Goal: Task Accomplishment & Management: Manage account settings

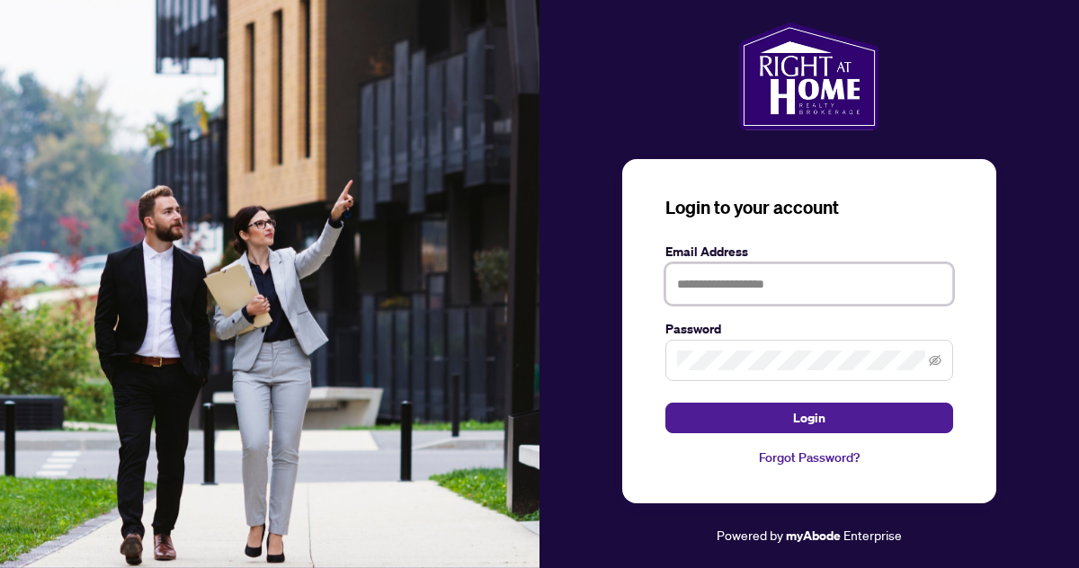
click at [719, 288] on input "text" at bounding box center [809, 283] width 288 height 41
type input "**********"
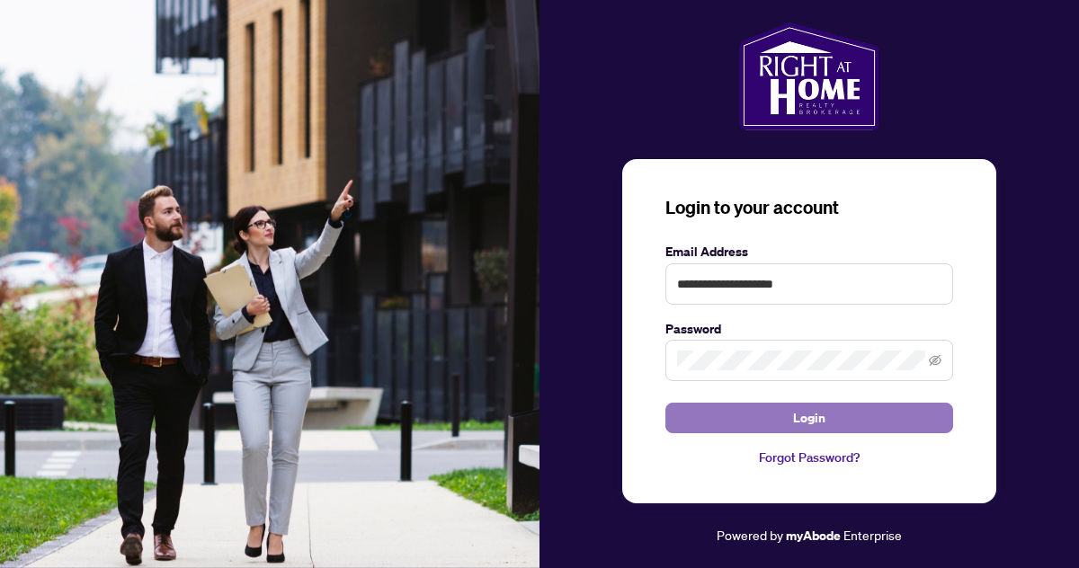
click at [809, 421] on span "Login" at bounding box center [809, 418] width 32 height 29
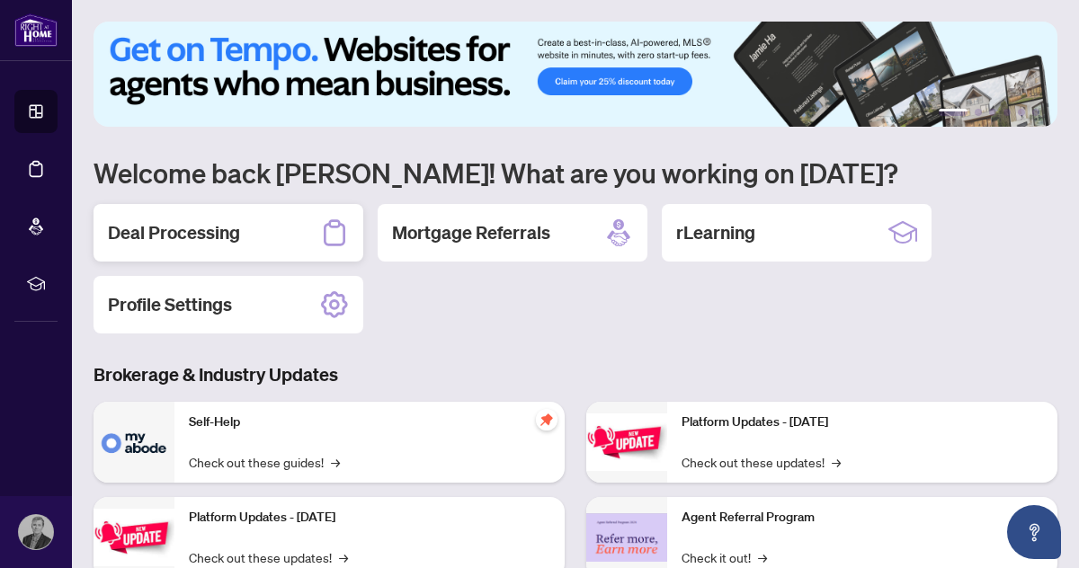
click at [175, 233] on h2 "Deal Processing" at bounding box center [174, 232] width 132 height 25
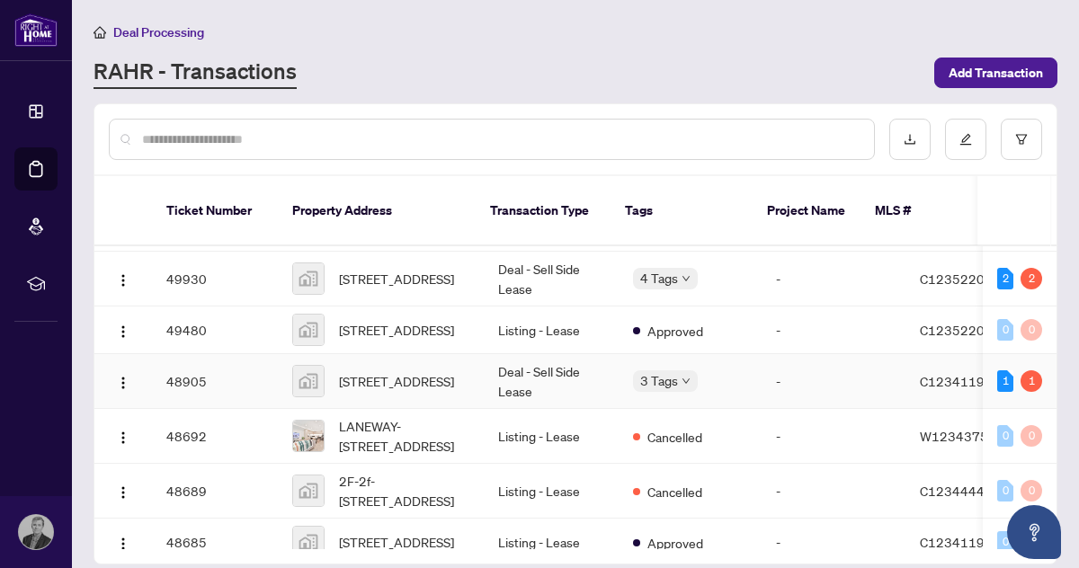
scroll to position [109, 0]
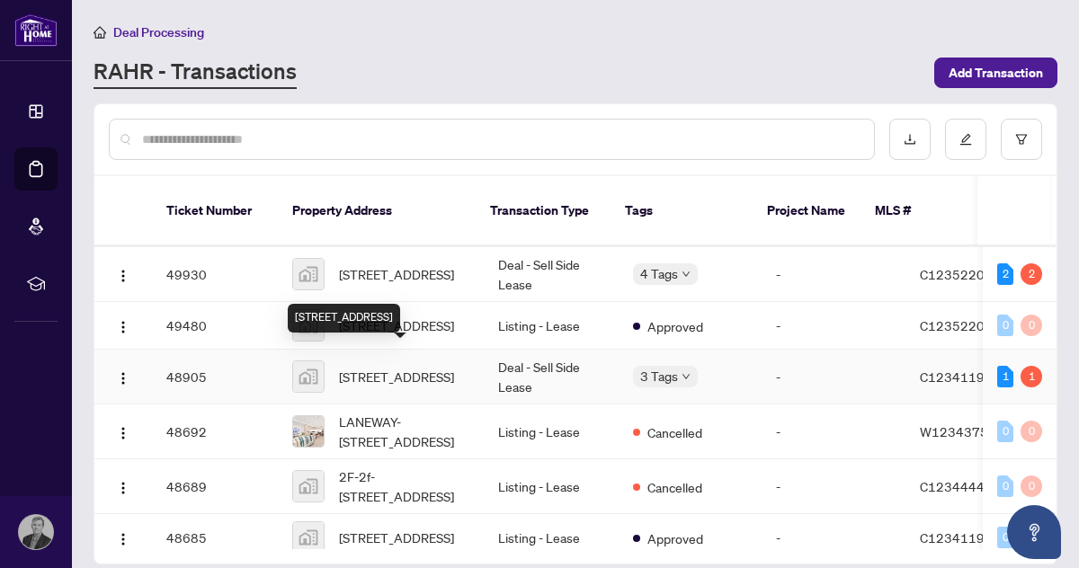
click at [402, 367] on span "[STREET_ADDRESS]" at bounding box center [396, 377] width 115 height 20
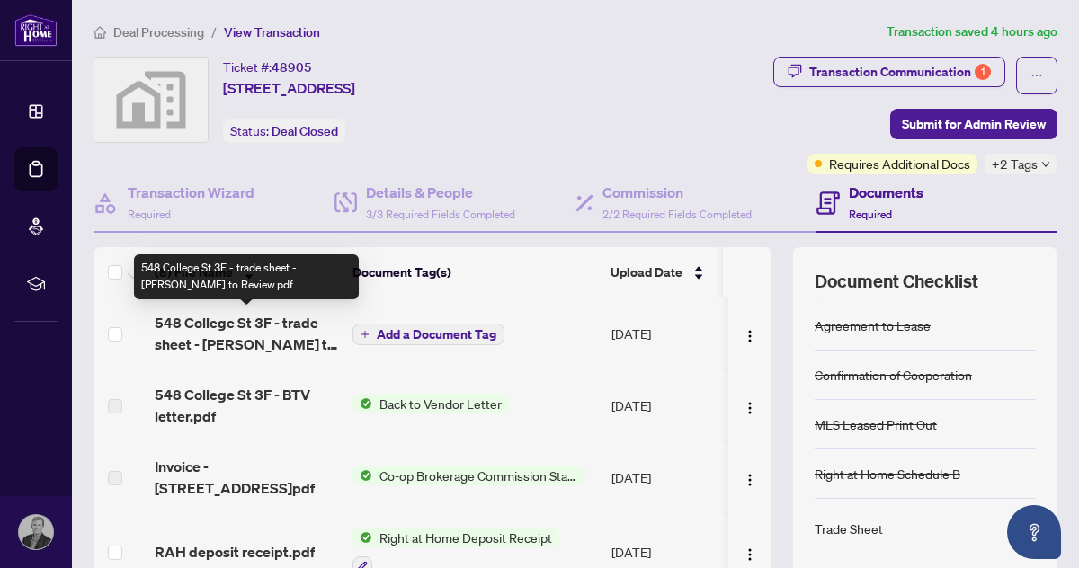
click at [247, 343] on span "548 College St 3F - trade sheet - [PERSON_NAME] to Review.pdf" at bounding box center [246, 333] width 183 height 43
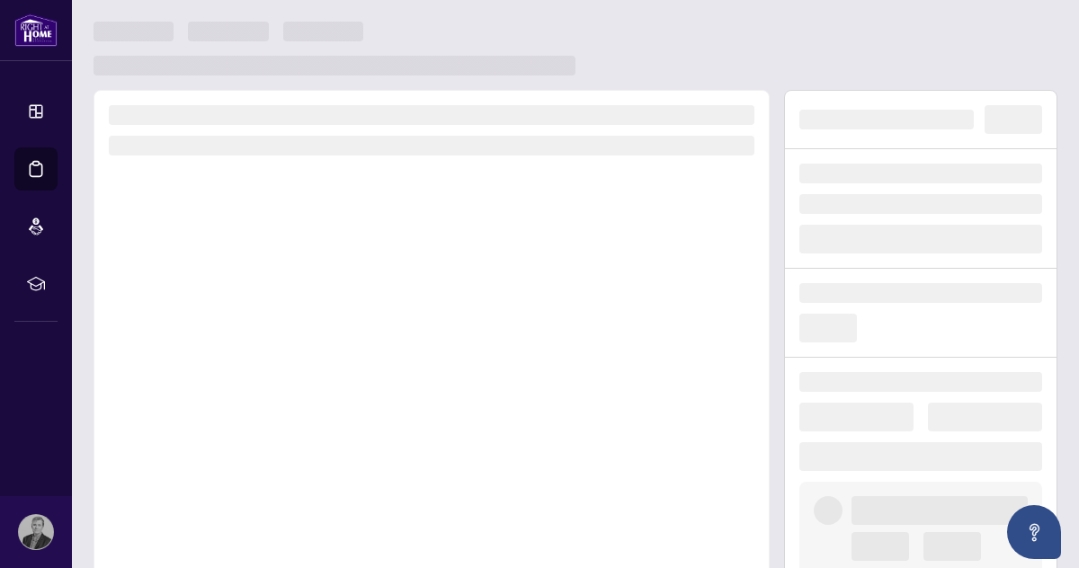
click at [247, 343] on div at bounding box center [431, 340] width 676 height 501
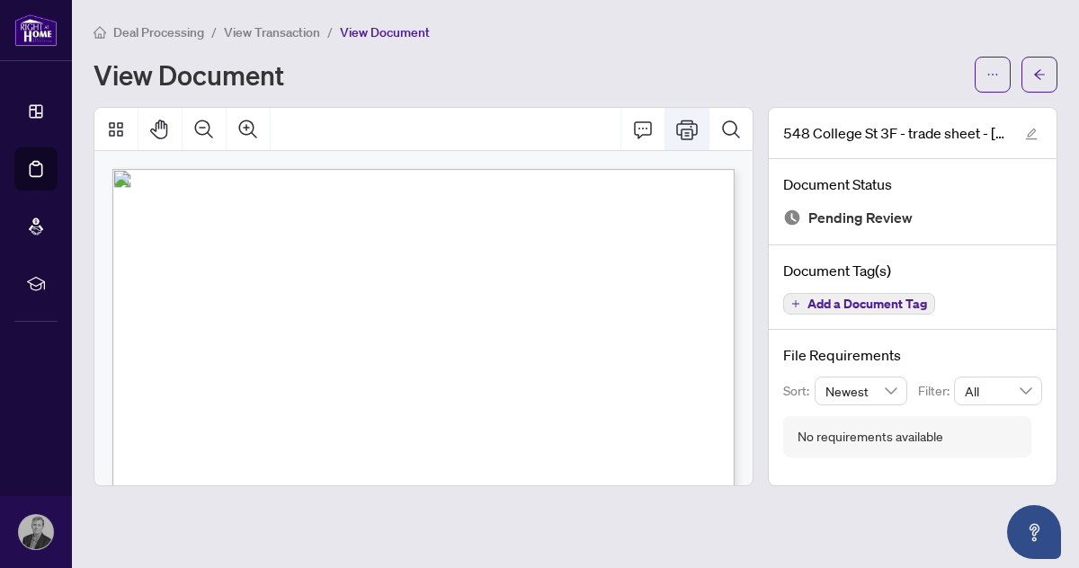
click at [688, 129] on icon "Print" at bounding box center [687, 130] width 22 height 22
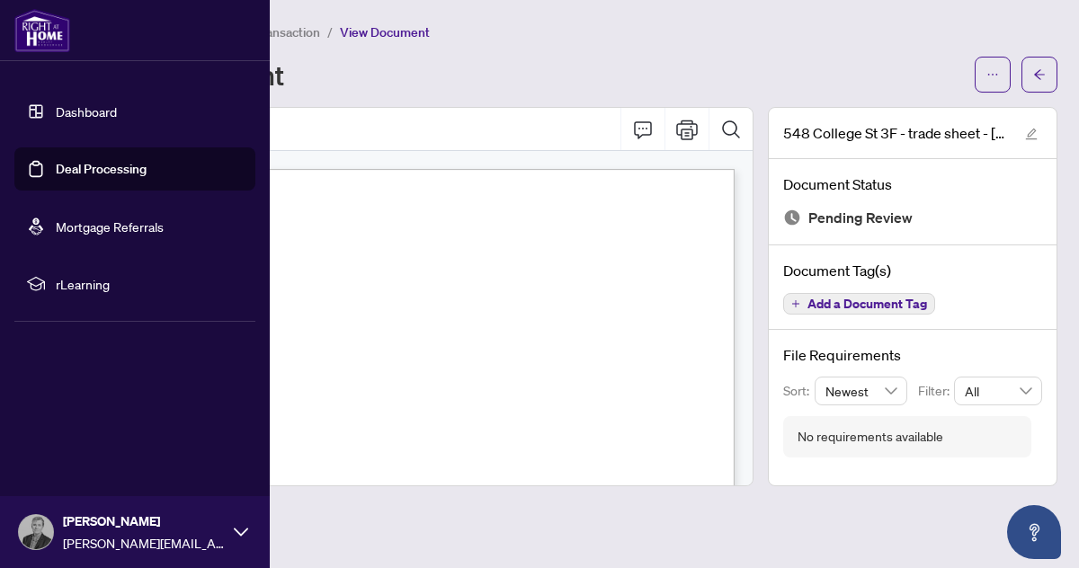
click at [91, 111] on link "Dashboard" at bounding box center [86, 111] width 61 height 16
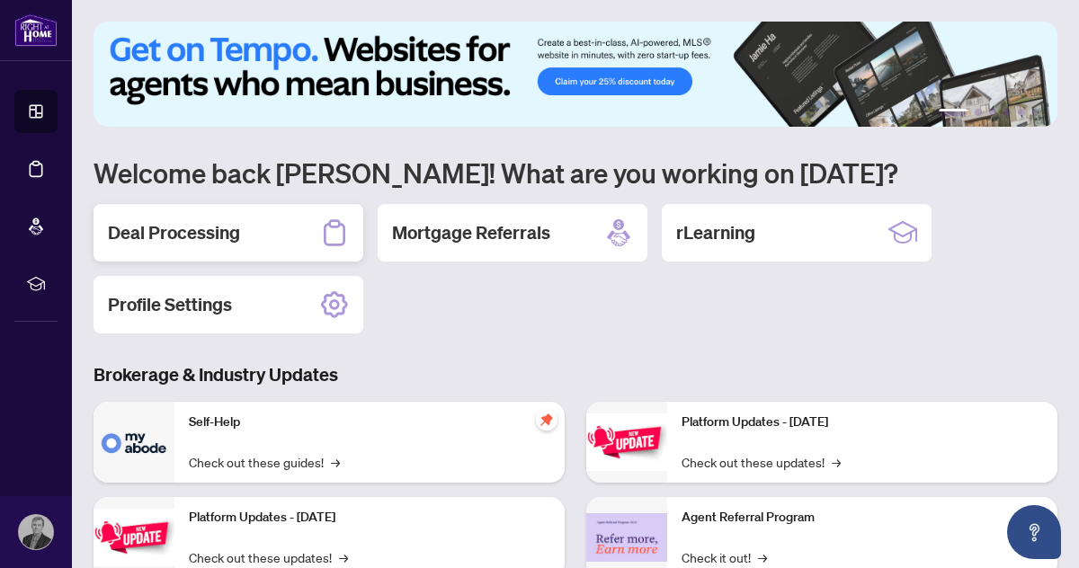
click at [196, 236] on h2 "Deal Processing" at bounding box center [174, 232] width 132 height 25
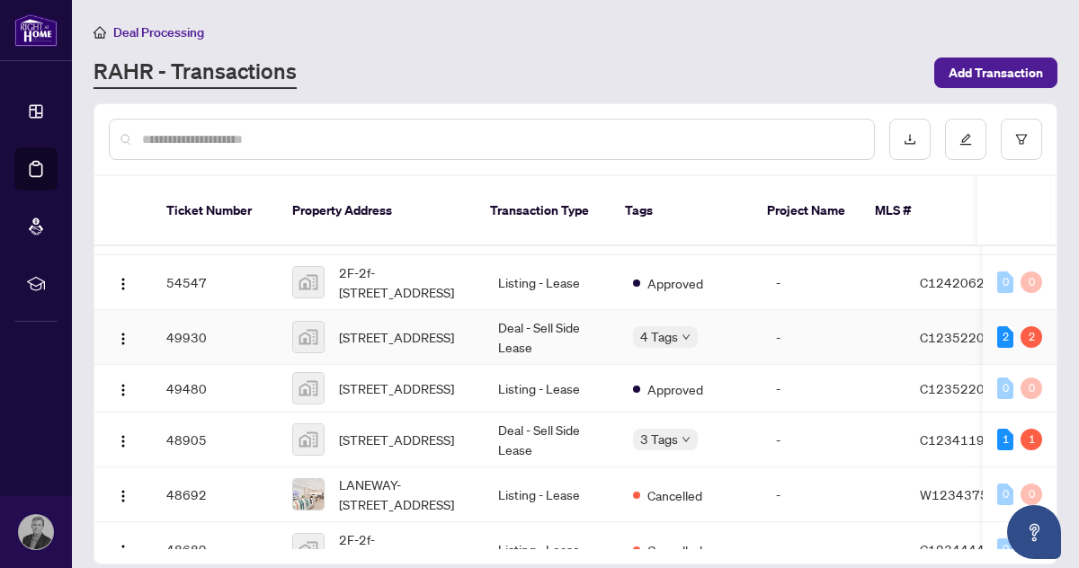
scroll to position [54, 0]
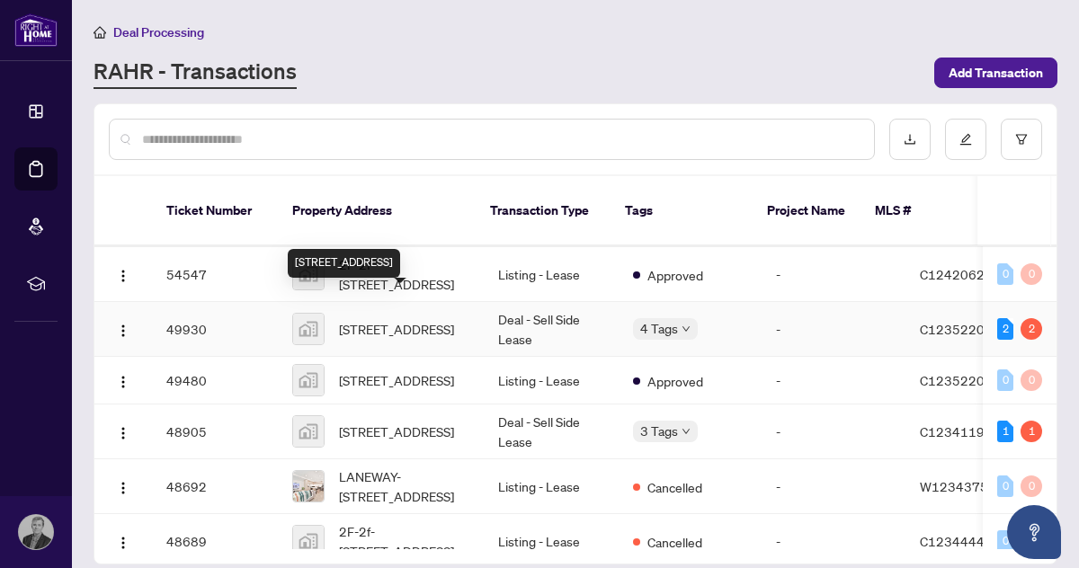
click at [394, 319] on span "[STREET_ADDRESS]" at bounding box center [396, 329] width 115 height 20
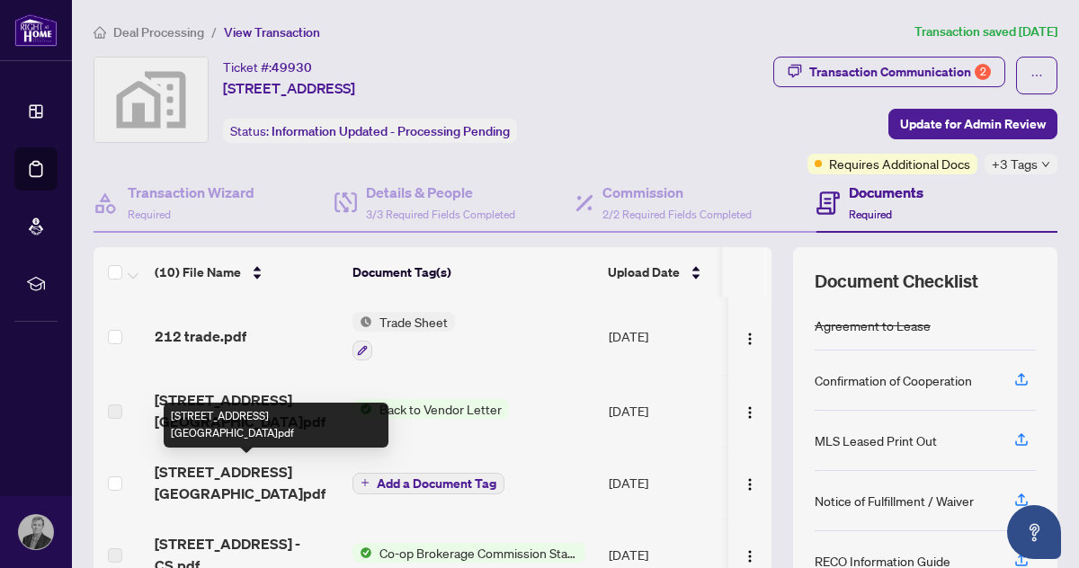
click at [214, 471] on span "[STREET_ADDRESS][GEOGRAPHIC_DATA]pdf" at bounding box center [246, 482] width 183 height 43
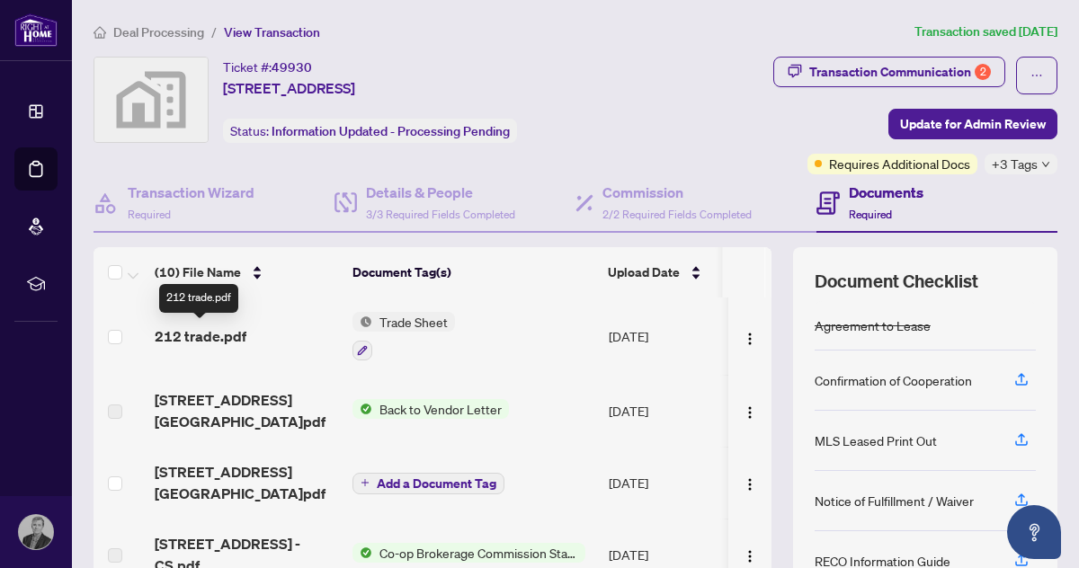
click at [202, 337] on span "212 trade.pdf" at bounding box center [201, 336] width 92 height 22
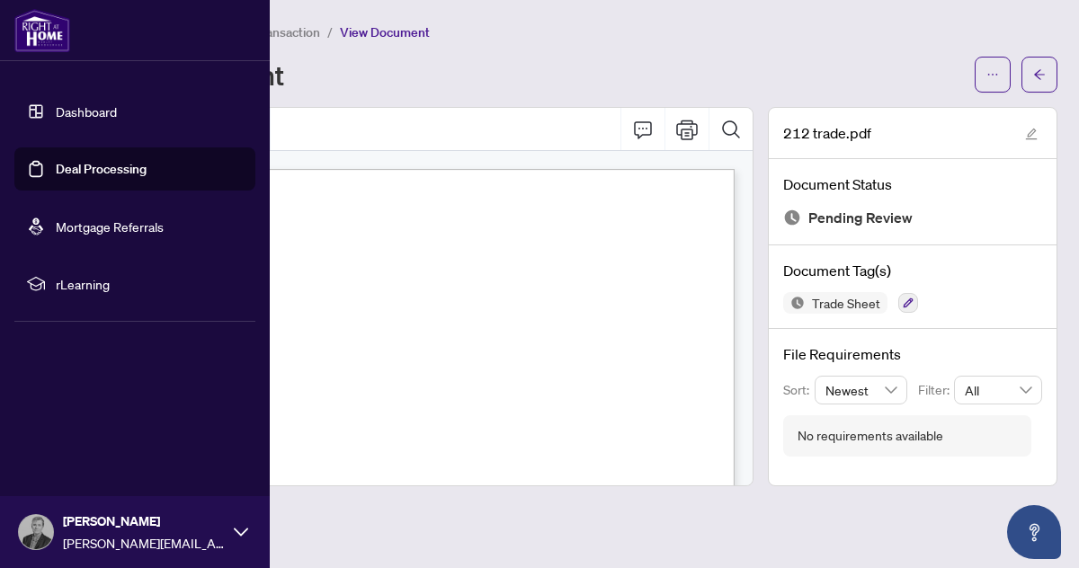
click at [88, 111] on link "Dashboard" at bounding box center [86, 111] width 61 height 16
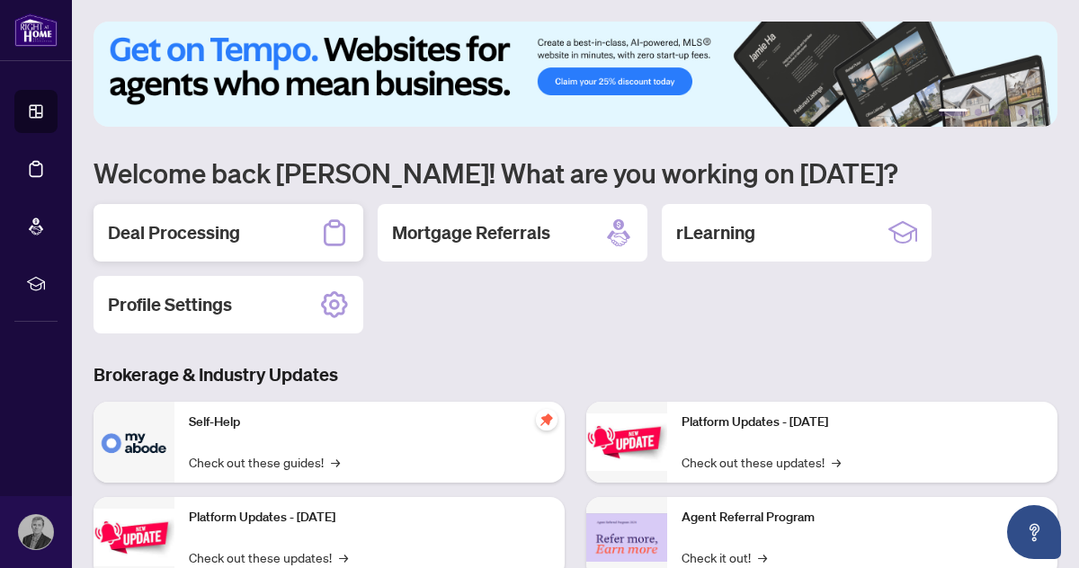
click at [215, 233] on h2 "Deal Processing" at bounding box center [174, 232] width 132 height 25
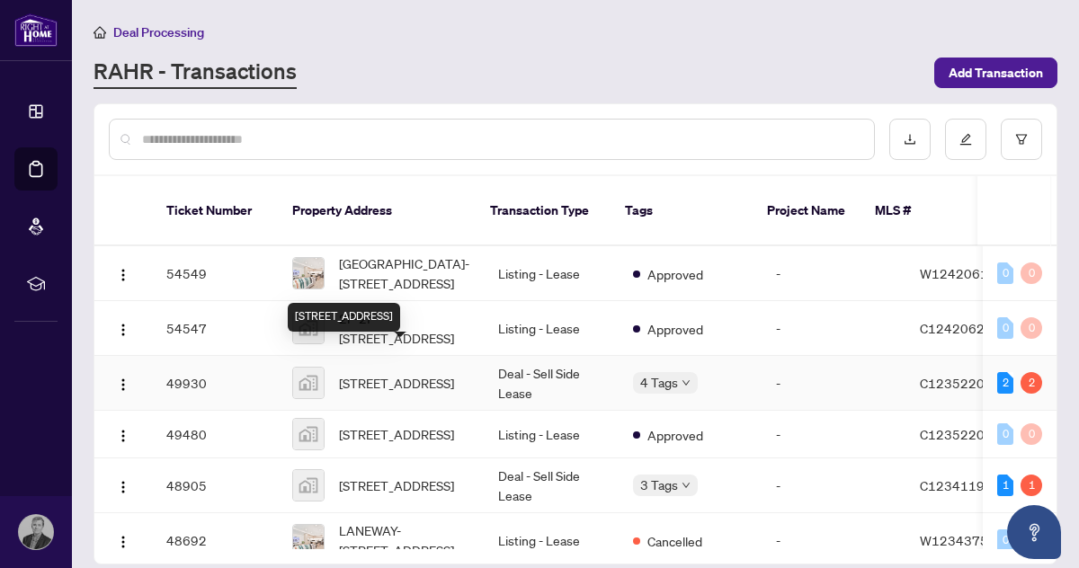
click at [393, 373] on span "[STREET_ADDRESS]" at bounding box center [396, 383] width 115 height 20
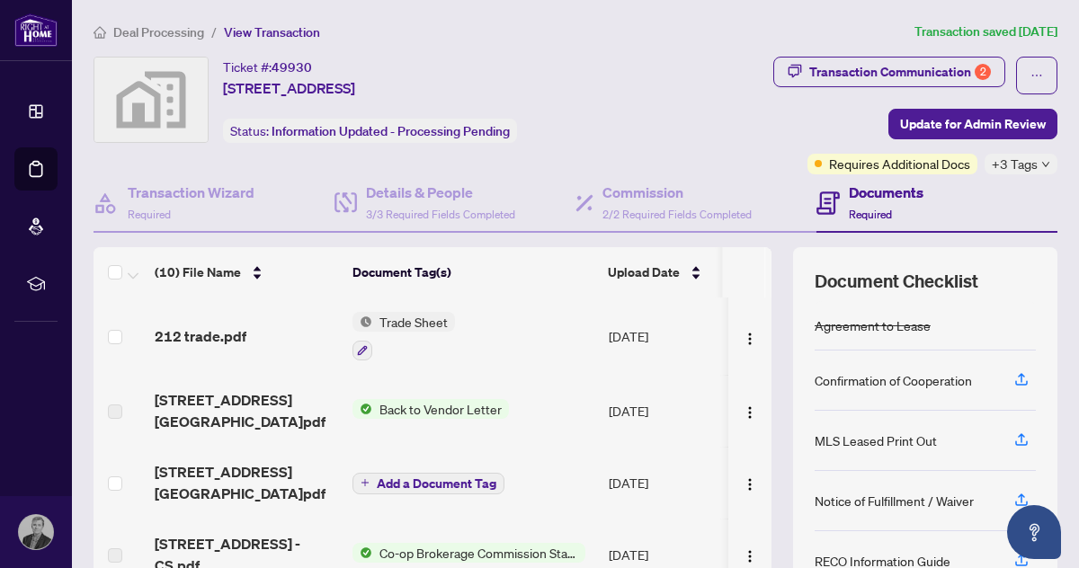
click at [405, 325] on span "Trade Sheet" at bounding box center [413, 322] width 83 height 20
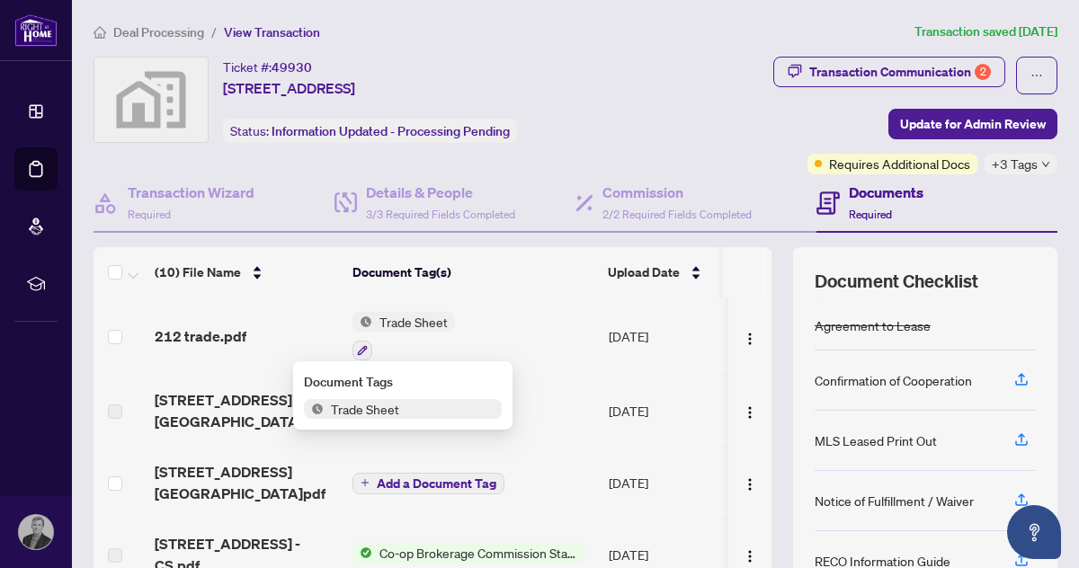
click at [531, 356] on td "Trade Sheet" at bounding box center [473, 336] width 256 height 77
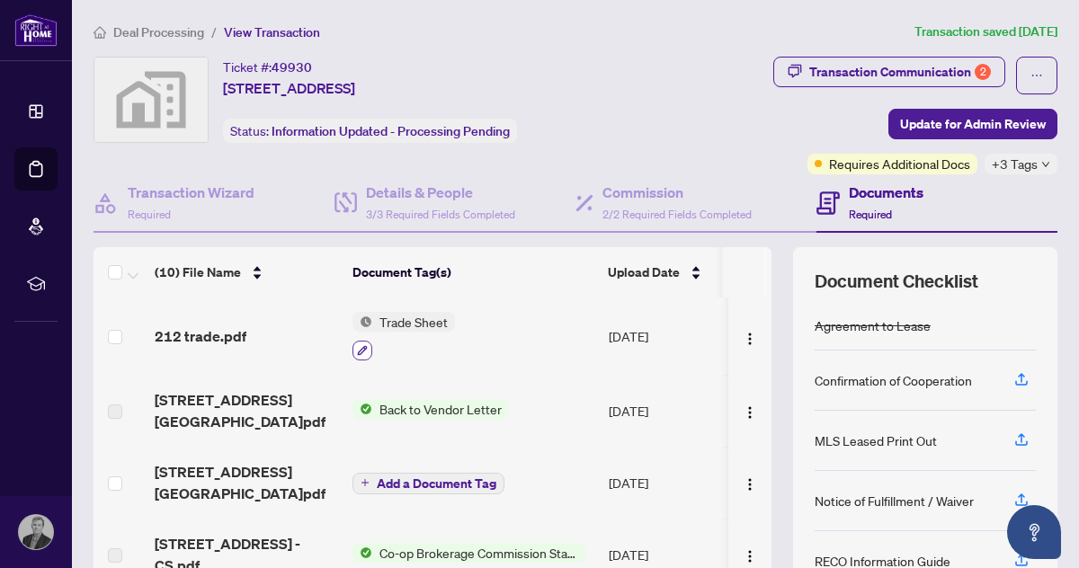
click at [363, 351] on icon "button" at bounding box center [362, 350] width 11 height 11
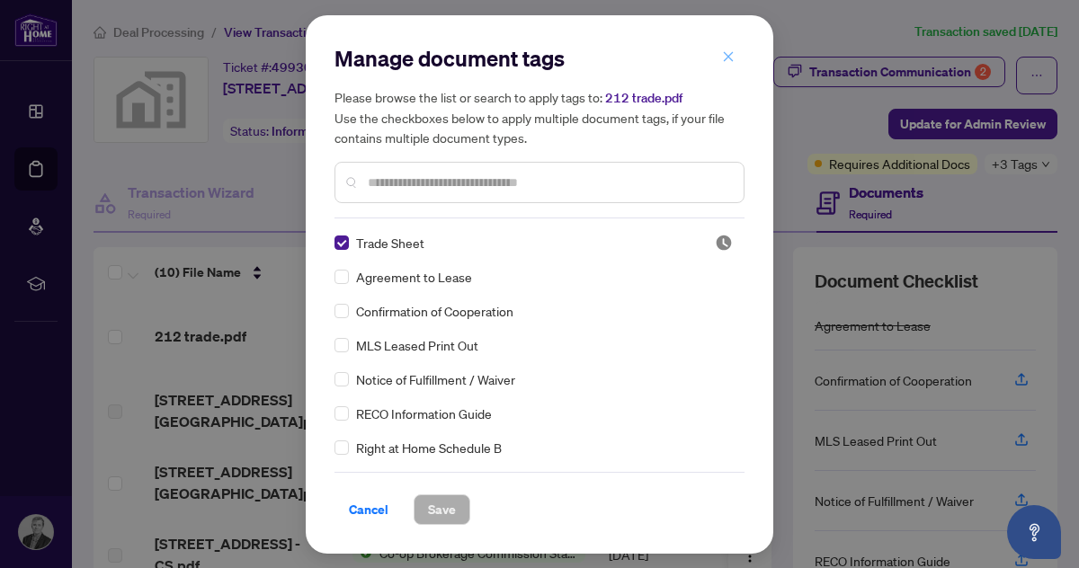
click at [729, 59] on icon "close" at bounding box center [729, 57] width 10 height 10
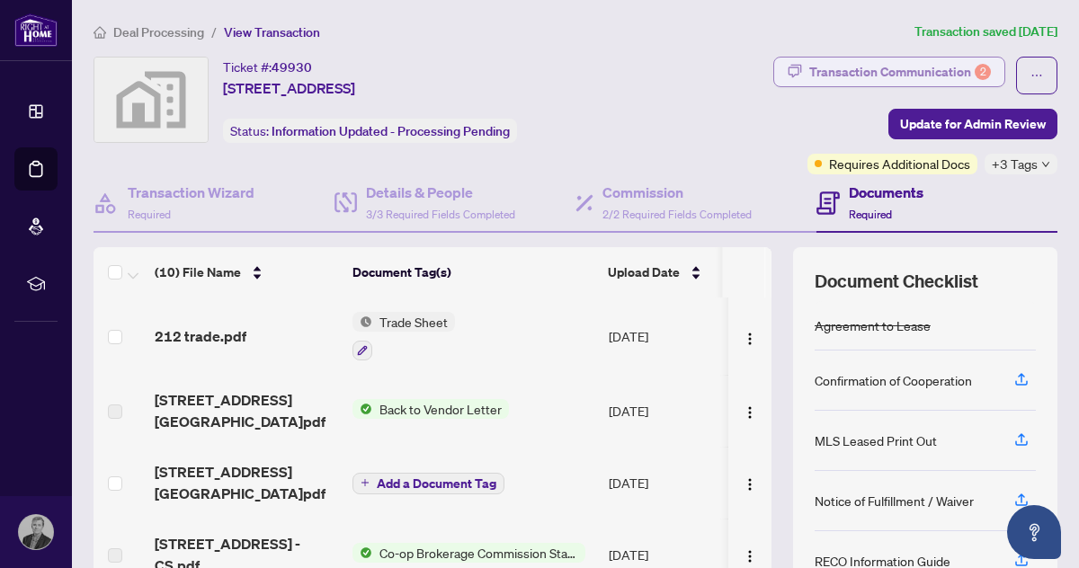
click at [854, 72] on div "Transaction Communication 2" at bounding box center [900, 72] width 182 height 29
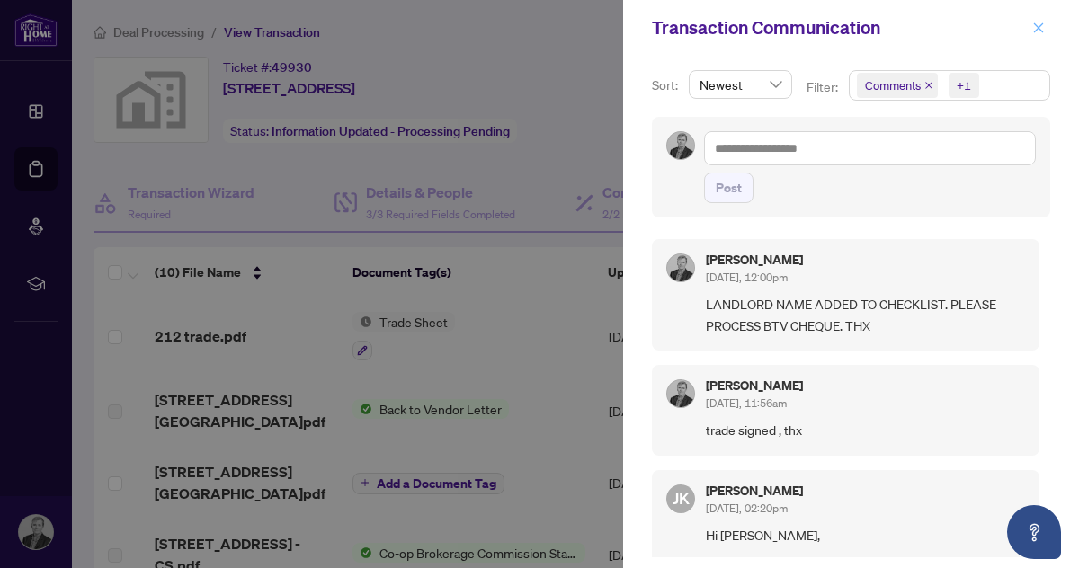
click at [1035, 29] on icon "close" at bounding box center [1038, 28] width 13 height 13
